Goal: Ask a question: Seek information or help from site administrators or community

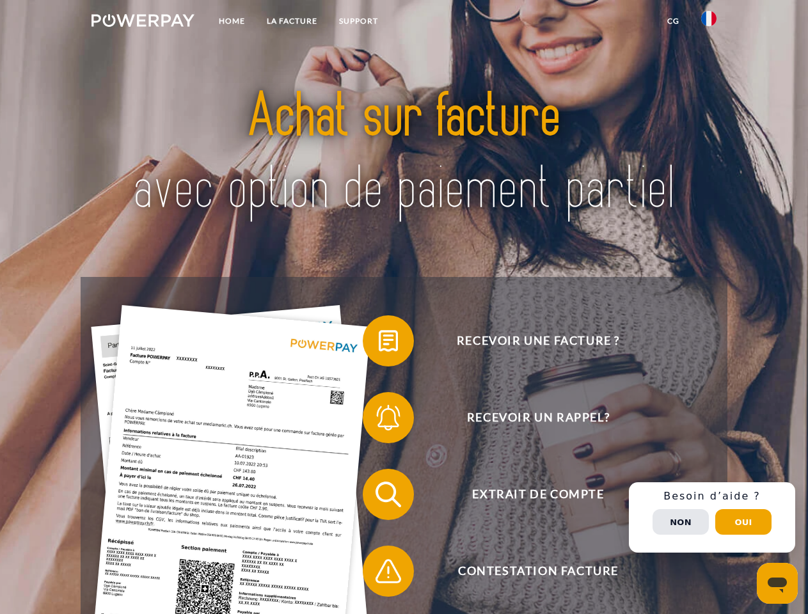
click at [143, 22] on img at bounding box center [142, 20] width 103 height 13
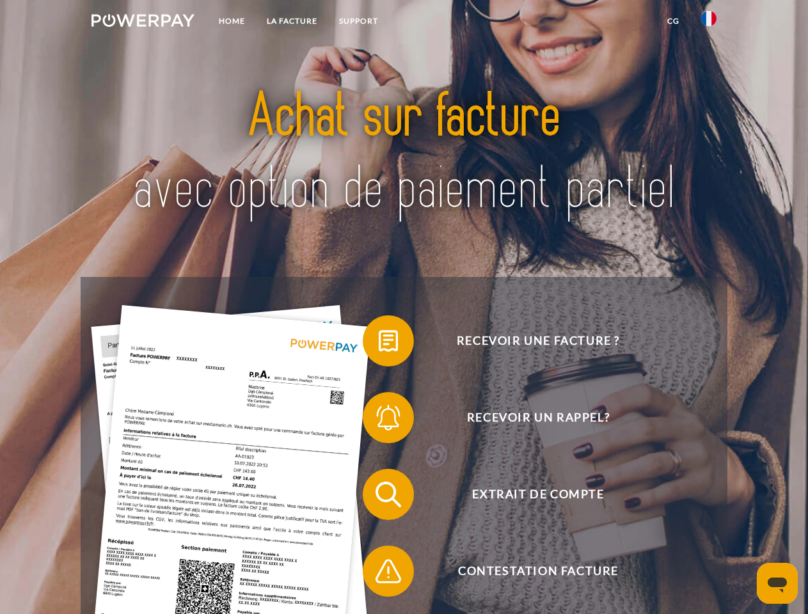
click at [708, 22] on img at bounding box center [708, 18] width 15 height 15
click at [673, 21] on link "CG" at bounding box center [673, 21] width 34 height 23
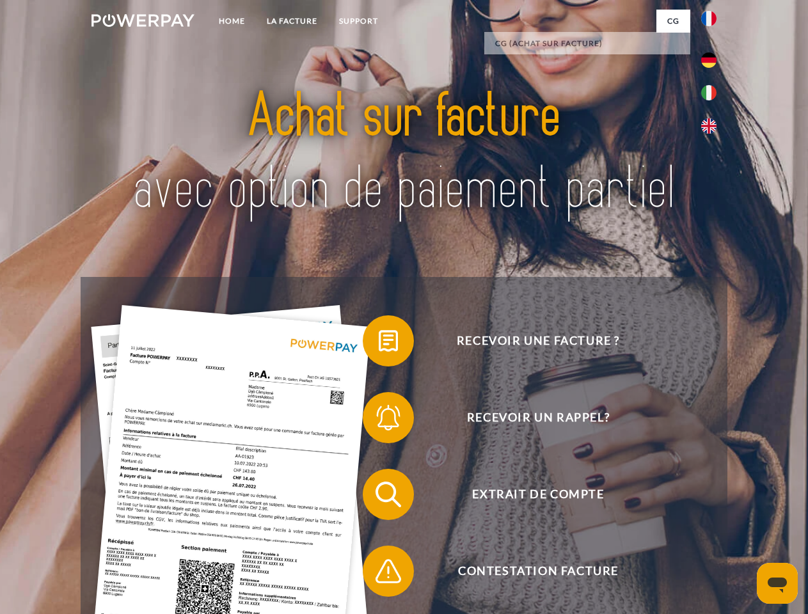
click at [379, 343] on span at bounding box center [369, 341] width 64 height 64
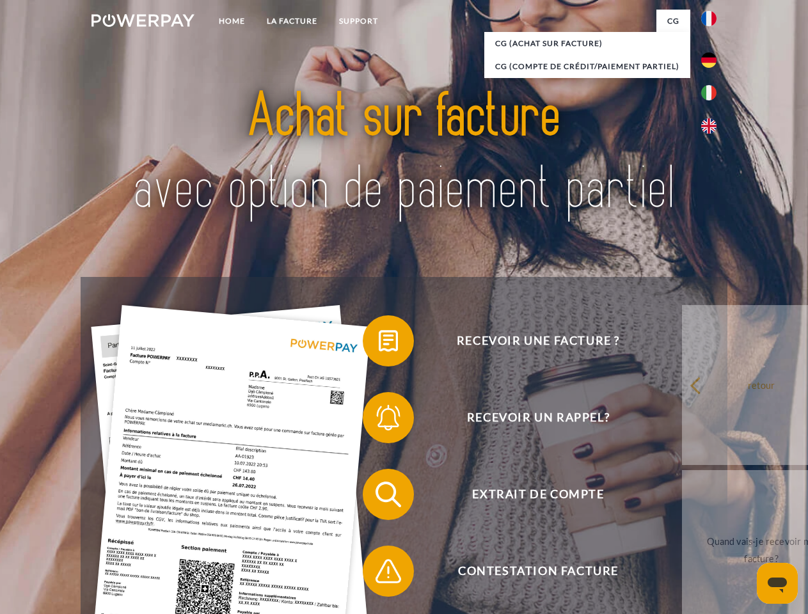
click at [379, 420] on div "Recevoir une facture ? Recevoir un rappel? Extrait de compte retour" at bounding box center [404, 533] width 646 height 512
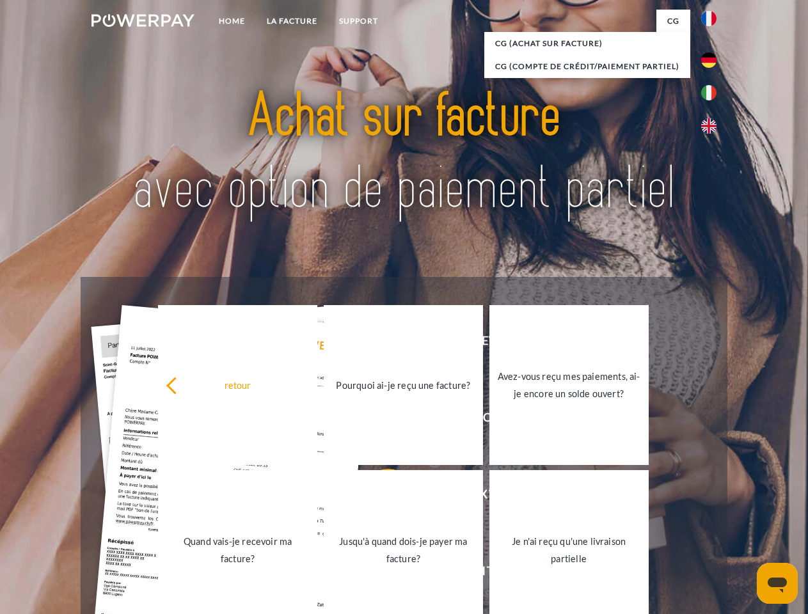
click at [379, 497] on link "Jusqu'à quand dois-je payer ma facture?" at bounding box center [403, 550] width 159 height 160
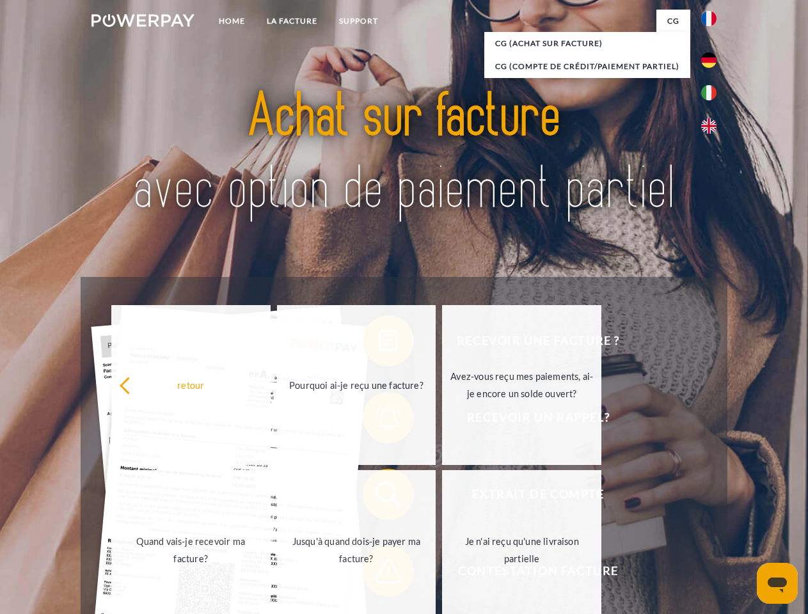
click at [442, 574] on link "Je n'ai reçu qu'une livraison partielle" at bounding box center [521, 550] width 159 height 160
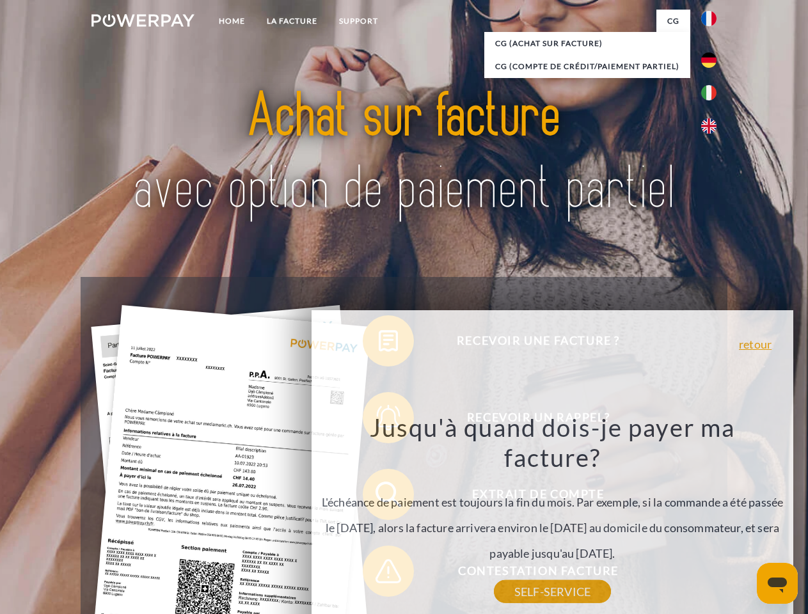
click at [712, 517] on div "Recevoir une facture ? Recevoir un rappel? Extrait de compte retour" at bounding box center [404, 533] width 646 height 512
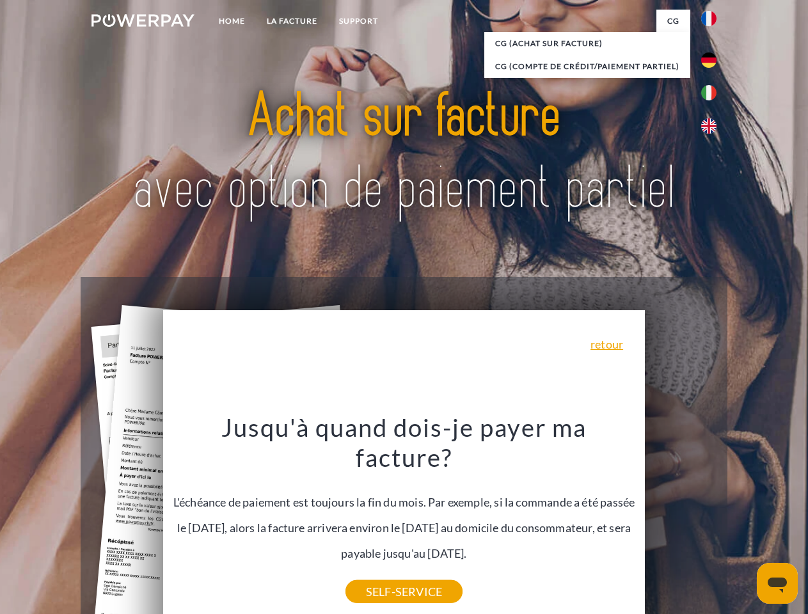
click at [680, 520] on span "Extrait de compte" at bounding box center [537, 494] width 313 height 51
click at [743, 522] on header "Home LA FACTURE Support" at bounding box center [404, 441] width 808 height 883
